Goal: Find specific page/section: Find specific page/section

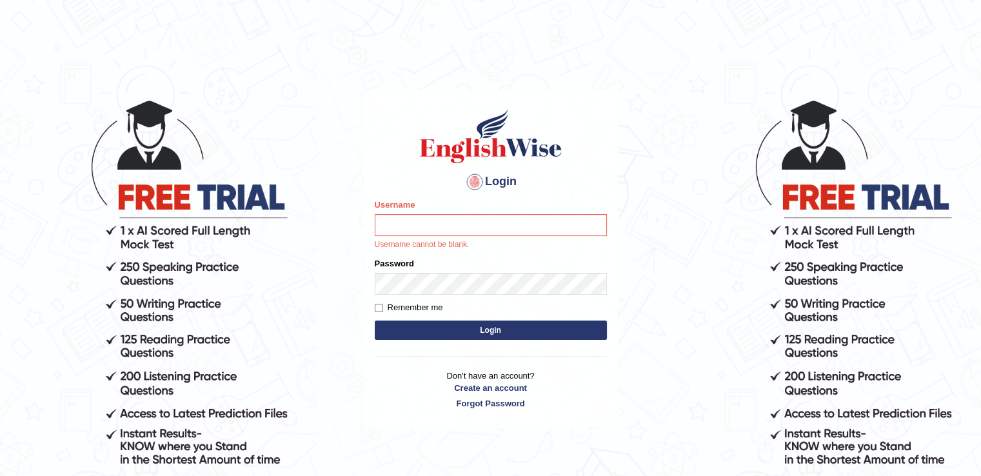
click at [401, 223] on input "Username" at bounding box center [491, 225] width 232 height 22
type input "Pooja25"
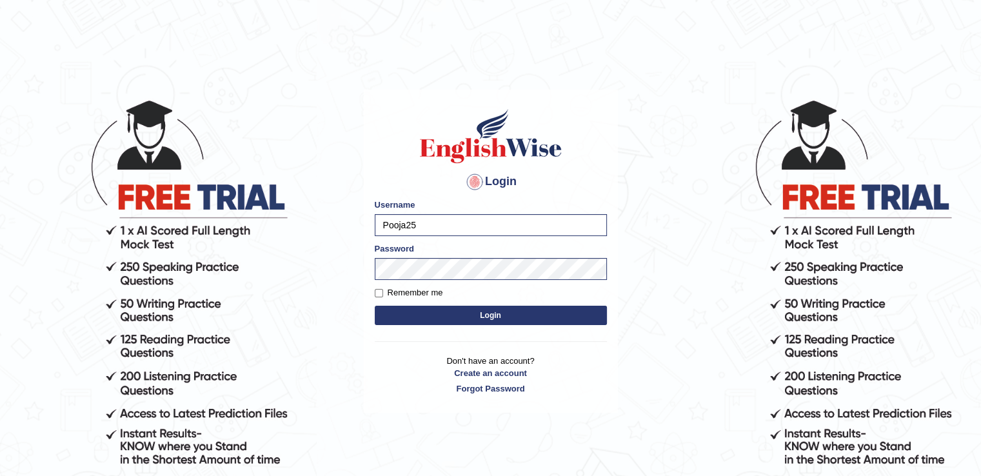
click at [494, 318] on button "Login" at bounding box center [491, 315] width 232 height 19
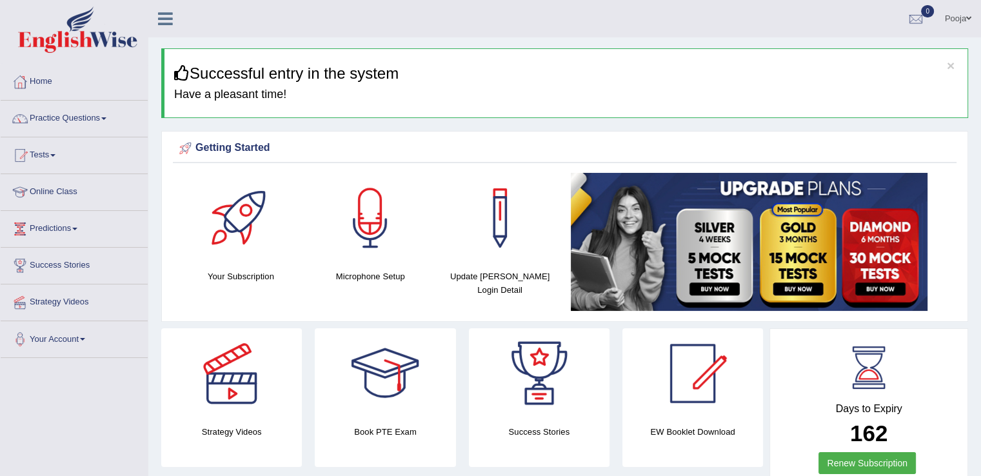
click at [45, 189] on link "Online Class" at bounding box center [74, 190] width 147 height 32
click at [45, 189] on link "Online Class" at bounding box center [73, 190] width 144 height 32
click at [55, 189] on link "Online Class" at bounding box center [74, 190] width 147 height 32
click at [55, 189] on link "Online Class" at bounding box center [73, 190] width 144 height 32
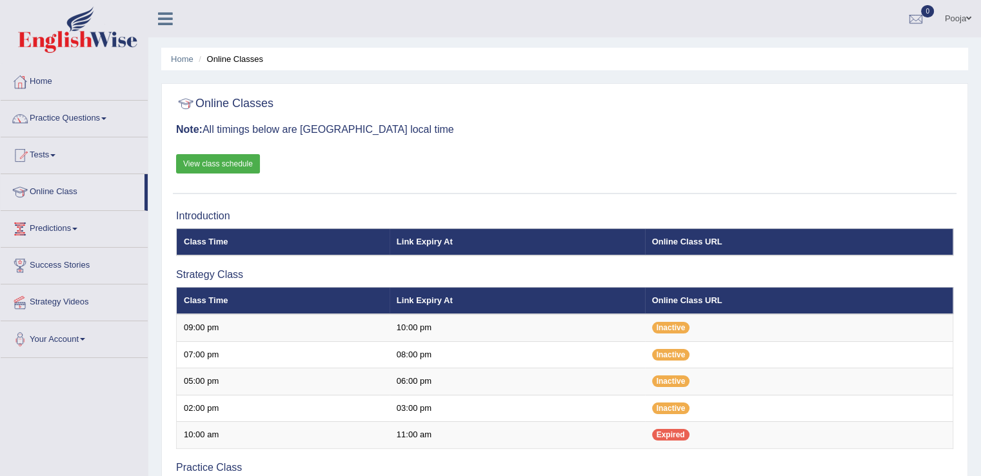
click at [242, 162] on link "View class schedule" at bounding box center [218, 163] width 84 height 19
